Goal: Use online tool/utility: Utilize a website feature to perform a specific function

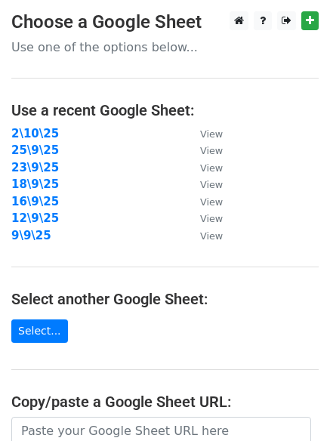
scroll to position [262, 0]
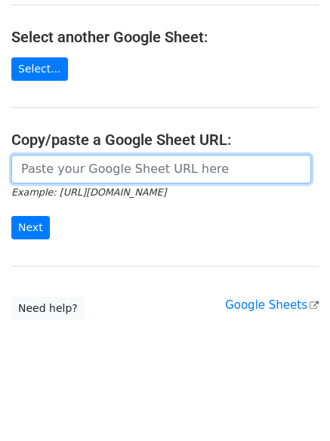
click at [113, 176] on input "url" at bounding box center [160, 169] width 299 height 29
paste input "[URL][DOMAIN_NAME]"
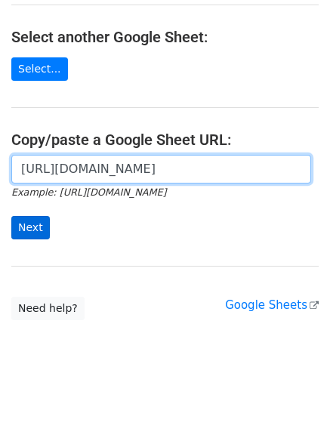
scroll to position [0, 326]
type input "[URL][DOMAIN_NAME]"
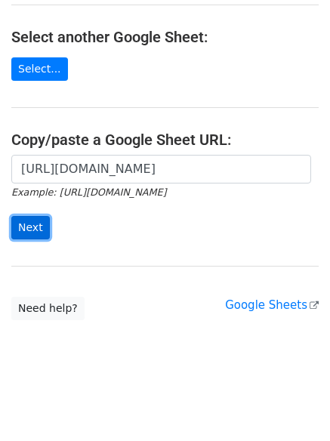
scroll to position [0, 0]
click at [30, 226] on input "Next" at bounding box center [30, 227] width 38 height 23
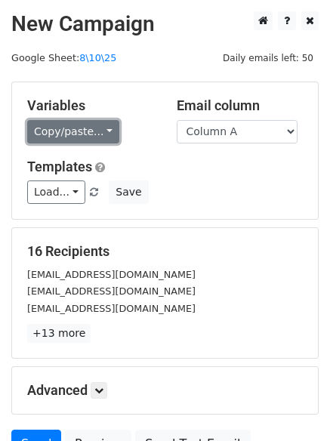
click at [69, 138] on link "Copy/paste..." at bounding box center [73, 131] width 92 height 23
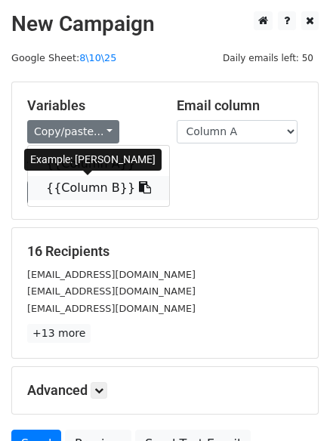
click at [58, 198] on link "{{Column B}}" at bounding box center [98, 188] width 141 height 24
